Goal: Contribute content

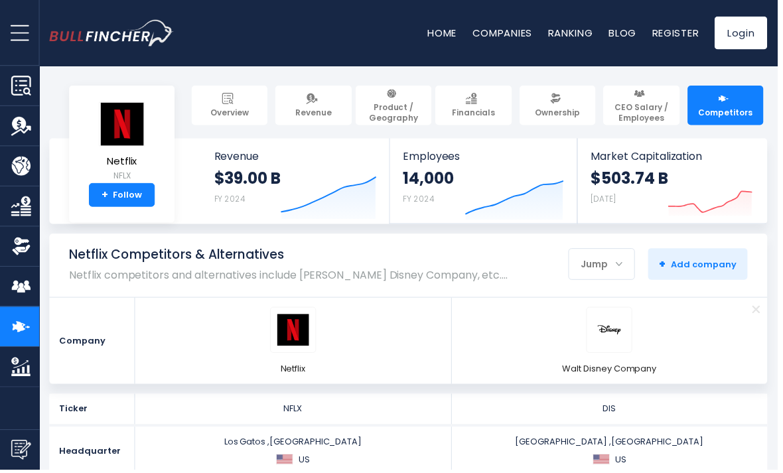
click at [387, 103] on img at bounding box center [728, 99] width 11 height 11
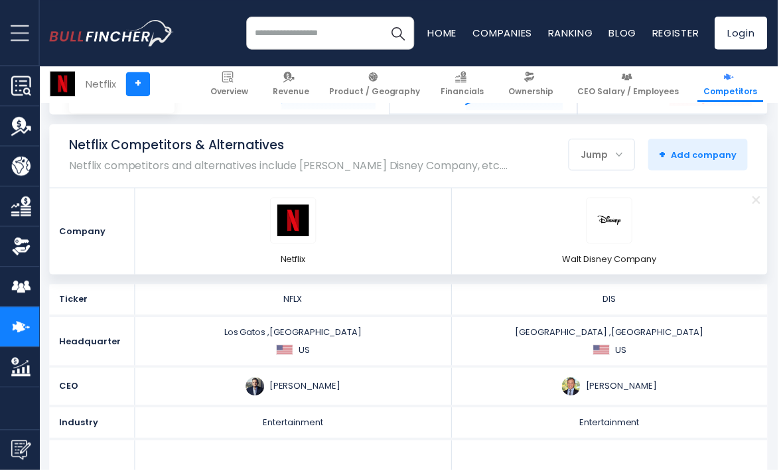
scroll to position [110, 0]
click at [610, 156] on div "Jump" at bounding box center [606, 156] width 66 height 28
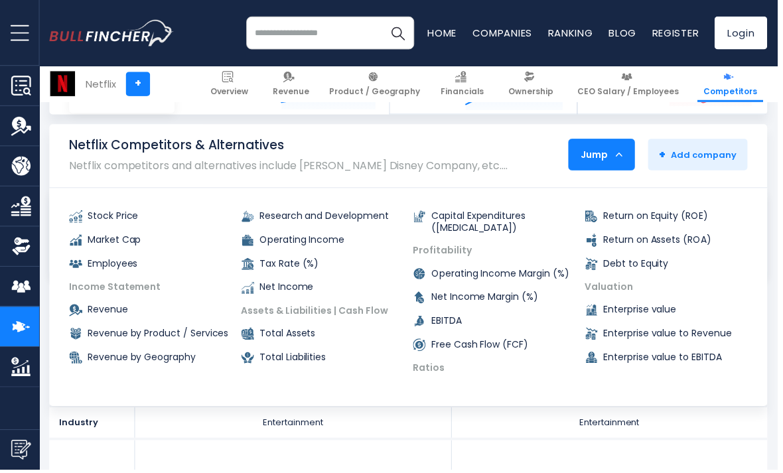
click at [614, 158] on div "Jump" at bounding box center [606, 156] width 66 height 28
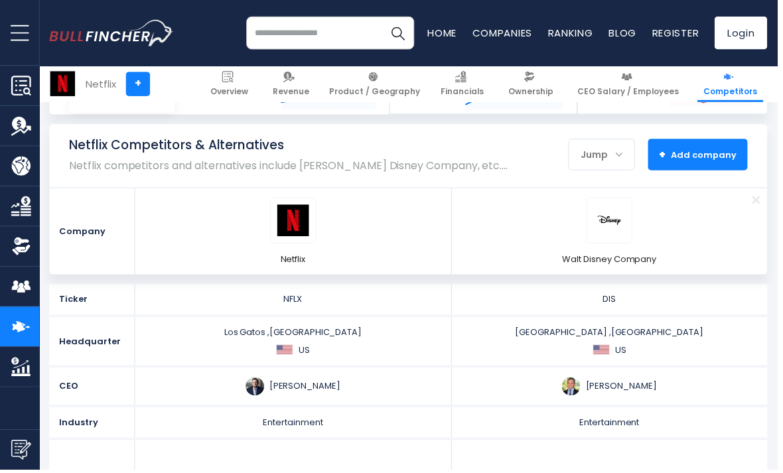
click at [709, 164] on button "+ Add company - Hide" at bounding box center [703, 156] width 100 height 32
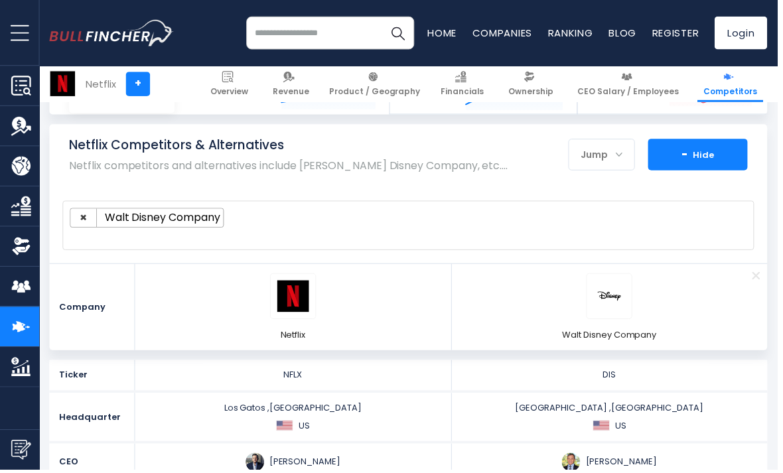
click at [729, 153] on button "+ Add company - Hide" at bounding box center [703, 156] width 100 height 32
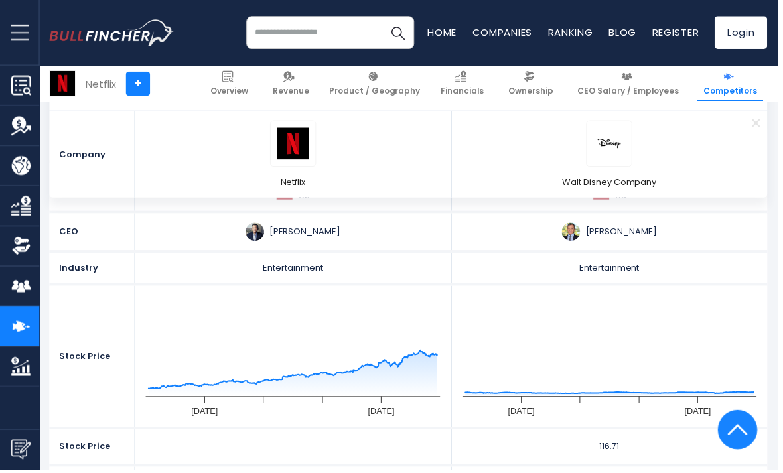
scroll to position [267, 0]
click at [758, 81] on link "Competitors" at bounding box center [735, 84] width 66 height 36
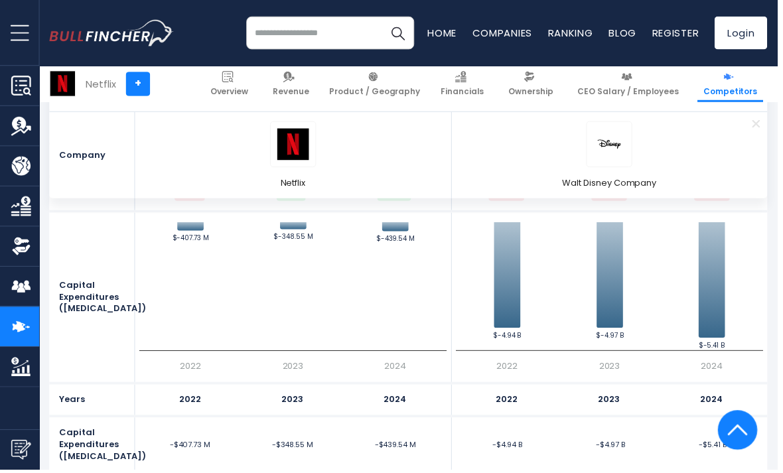
scroll to position [3988, 0]
